Goal: Transaction & Acquisition: Book appointment/travel/reservation

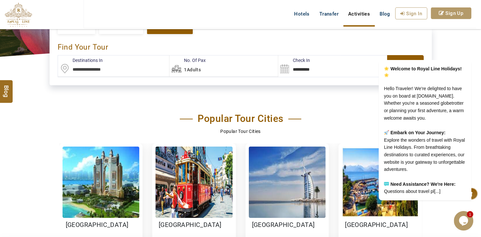
scroll to position [68, 0]
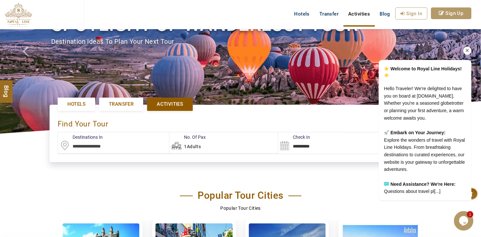
click at [407, 17] on div "Welcome to Royal Line Holidays! Hello Traveler! We're delighted to have you on …" at bounding box center [416, 99] width 117 height 213
click at [466, 48] on icon "Chat attention grabber" at bounding box center [467, 51] width 6 height 6
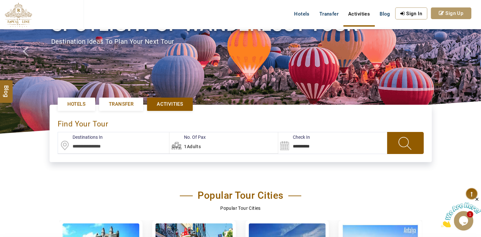
click at [405, 14] on link "Sign In" at bounding box center [411, 13] width 32 height 12
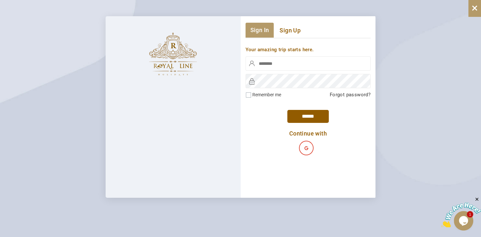
click at [185, 60] on img at bounding box center [172, 54] width 59 height 44
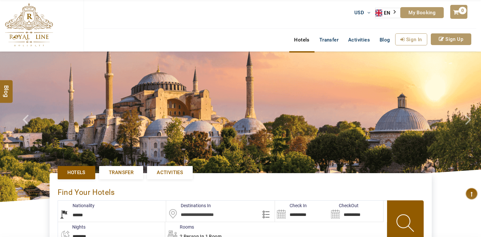
select select "******"
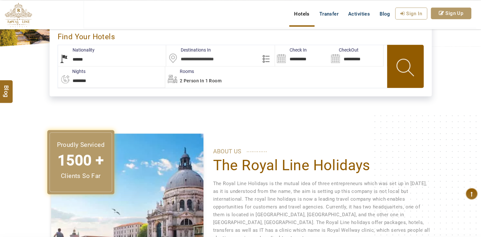
scroll to position [34, 0]
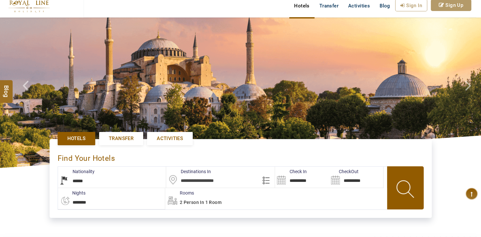
click at [131, 138] on span "Transfer" at bounding box center [121, 138] width 25 height 7
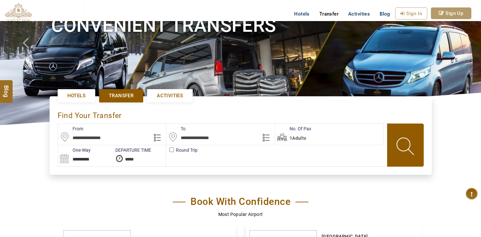
scroll to position [205, 0]
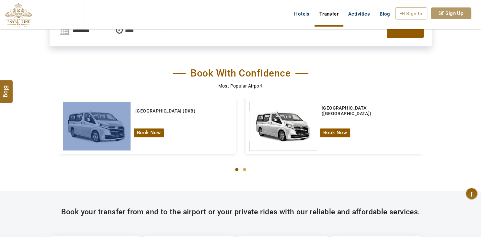
click at [120, 119] on img at bounding box center [97, 126] width 72 height 52
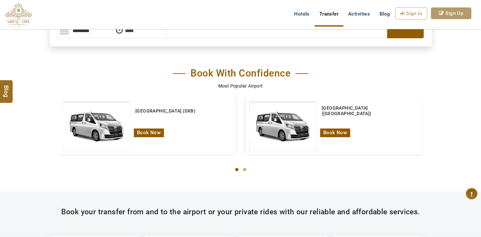
click at [145, 130] on div at bounding box center [240, 127] width 363 height 11
click at [147, 132] on div at bounding box center [240, 127] width 363 height 11
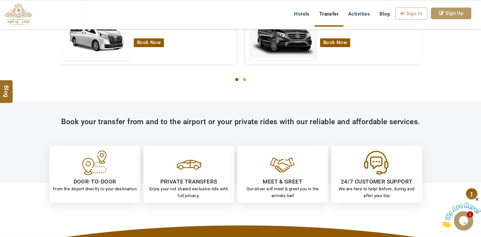
scroll to position [239, 0]
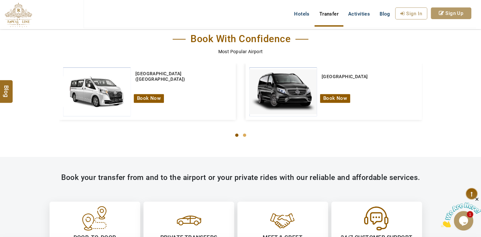
click at [286, 92] on div at bounding box center [240, 92] width 363 height 11
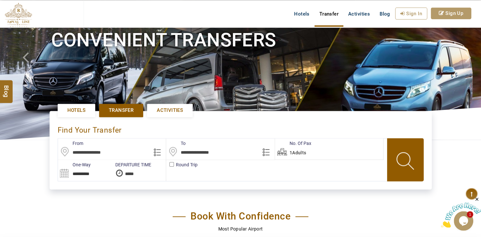
scroll to position [34, 0]
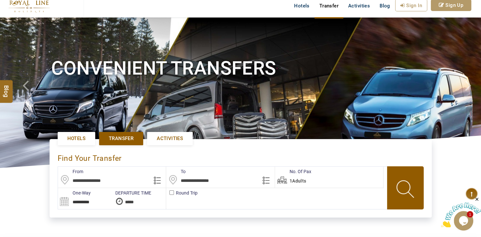
click at [159, 139] on span "Activities" at bounding box center [170, 138] width 26 height 7
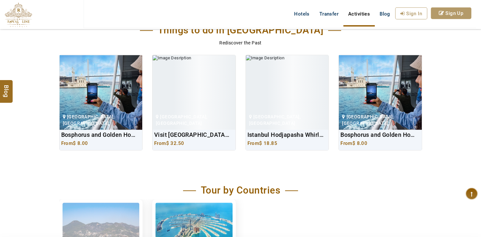
scroll to position [410, 0]
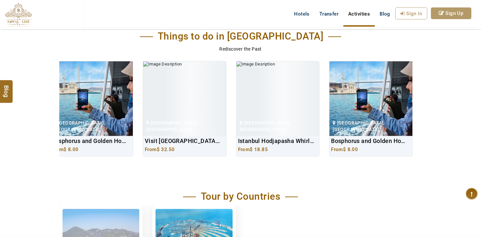
click at [113, 103] on img at bounding box center [91, 98] width 83 height 74
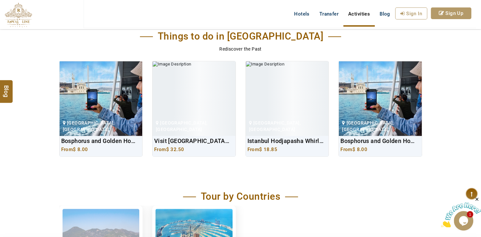
scroll to position [0, 0]
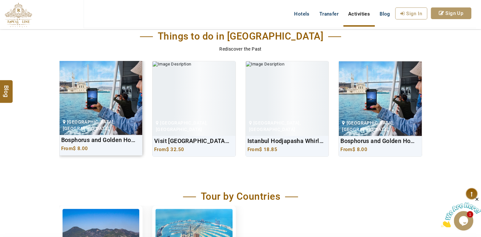
click at [120, 97] on img at bounding box center [101, 97] width 83 height 74
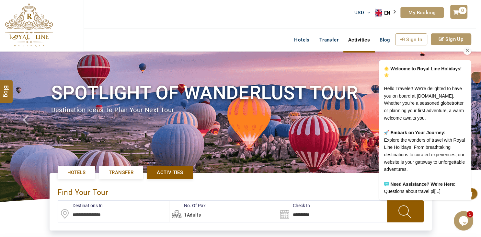
click at [474, 193] on div "Welcome to Royal Line Holidays! Hello Traveler! We're delighted to have you on …" at bounding box center [416, 99] width 117 height 213
click at [466, 225] on icon "Opens Chat This icon Opens the chat window." at bounding box center [463, 220] width 10 height 10
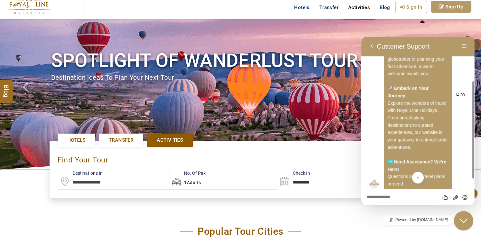
scroll to position [34, 0]
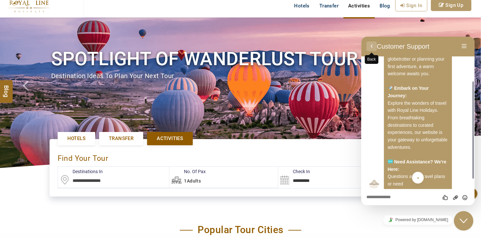
click at [372, 45] on button "Back" at bounding box center [371, 46] width 10 height 10
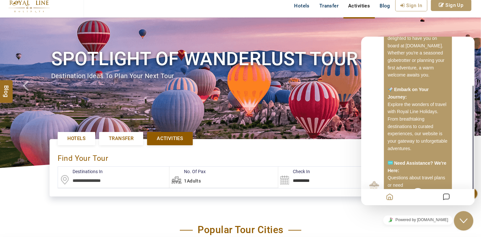
scroll to position [69, 0]
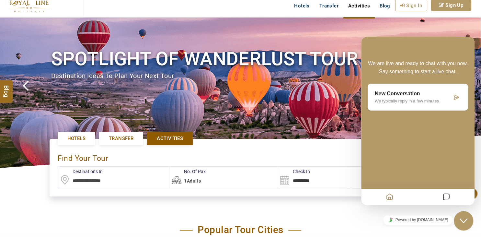
click at [25, 166] on link at bounding box center [27, 92] width 24 height 150
click at [459, 224] on div "Close Chat This icon closes the chat window." at bounding box center [463, 221] width 19 height 8
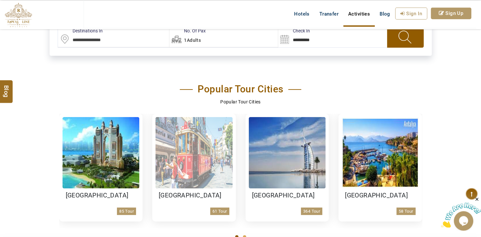
scroll to position [205, 0]
